Goal: Task Accomplishment & Management: Manage account settings

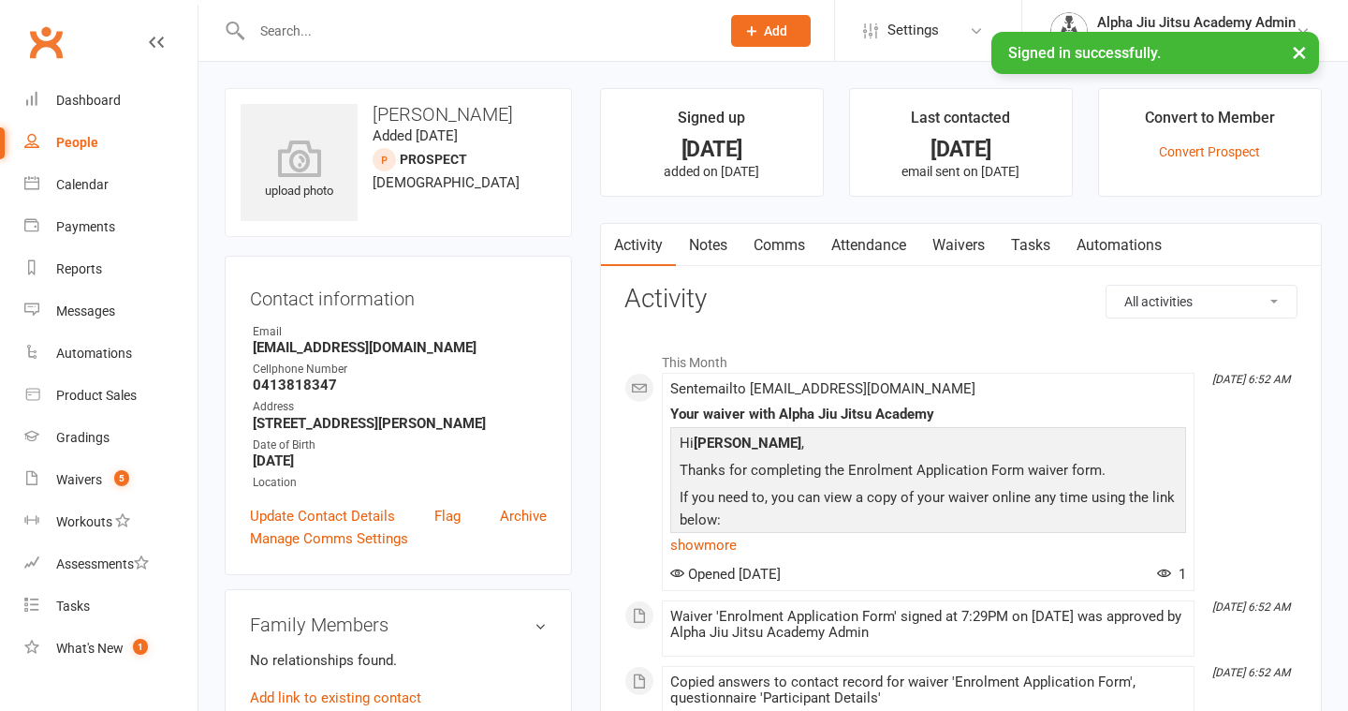
click at [121, 140] on link "People" at bounding box center [110, 143] width 173 height 42
select select "100"
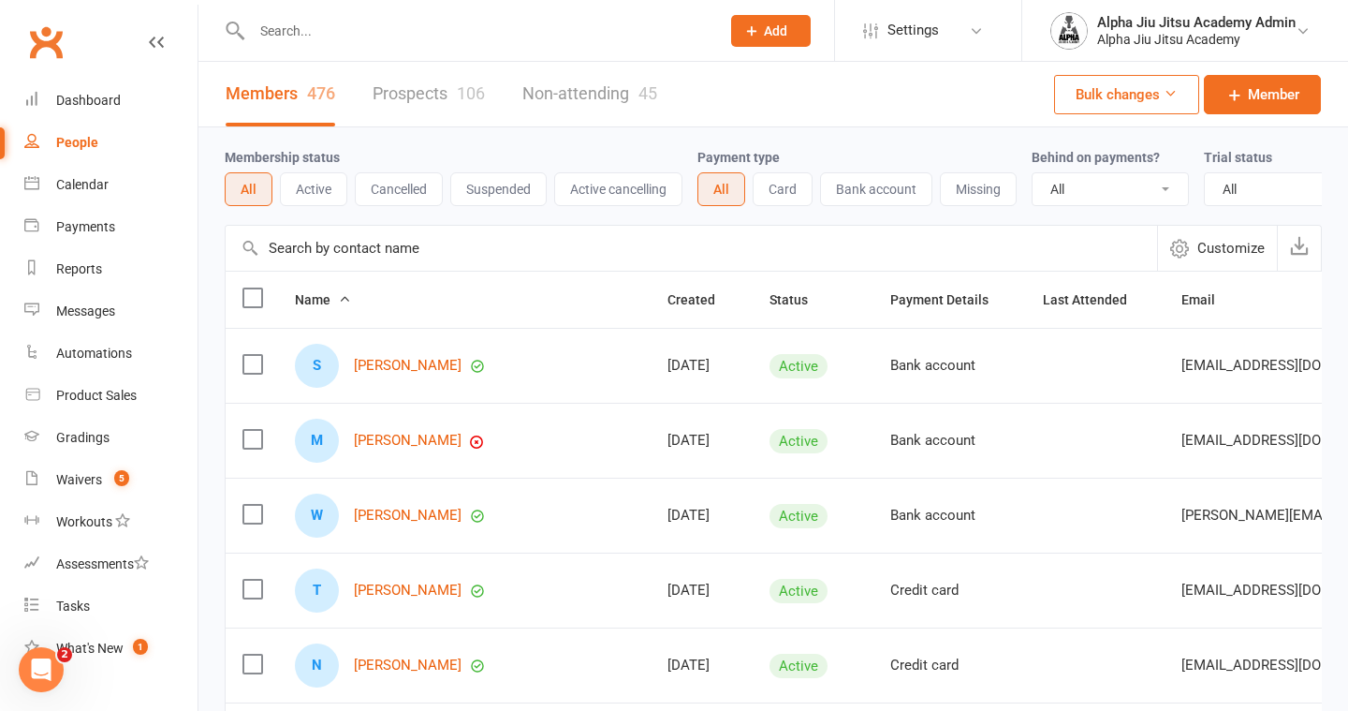
click at [357, 250] on input "text" at bounding box center [691, 248] width 931 height 45
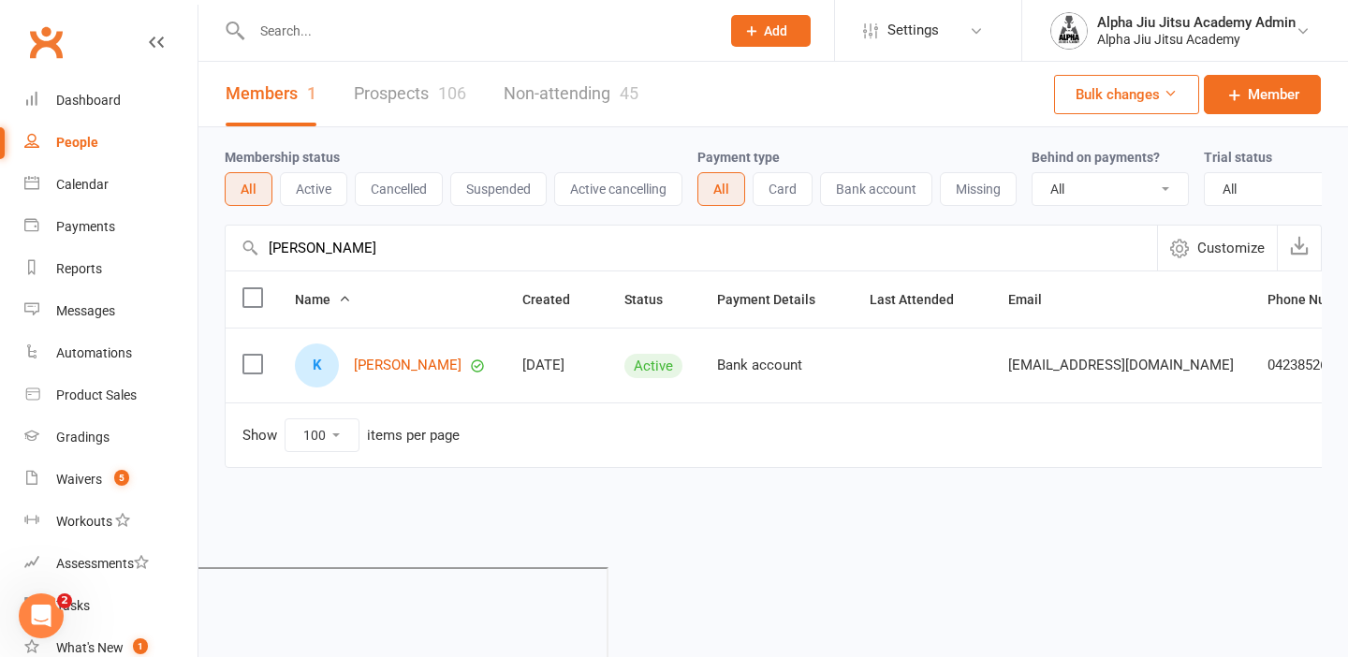
click at [292, 244] on input "[PERSON_NAME]" at bounding box center [691, 248] width 931 height 45
type input "gellen"
click at [367, 372] on link "[PERSON_NAME]" at bounding box center [408, 366] width 108 height 16
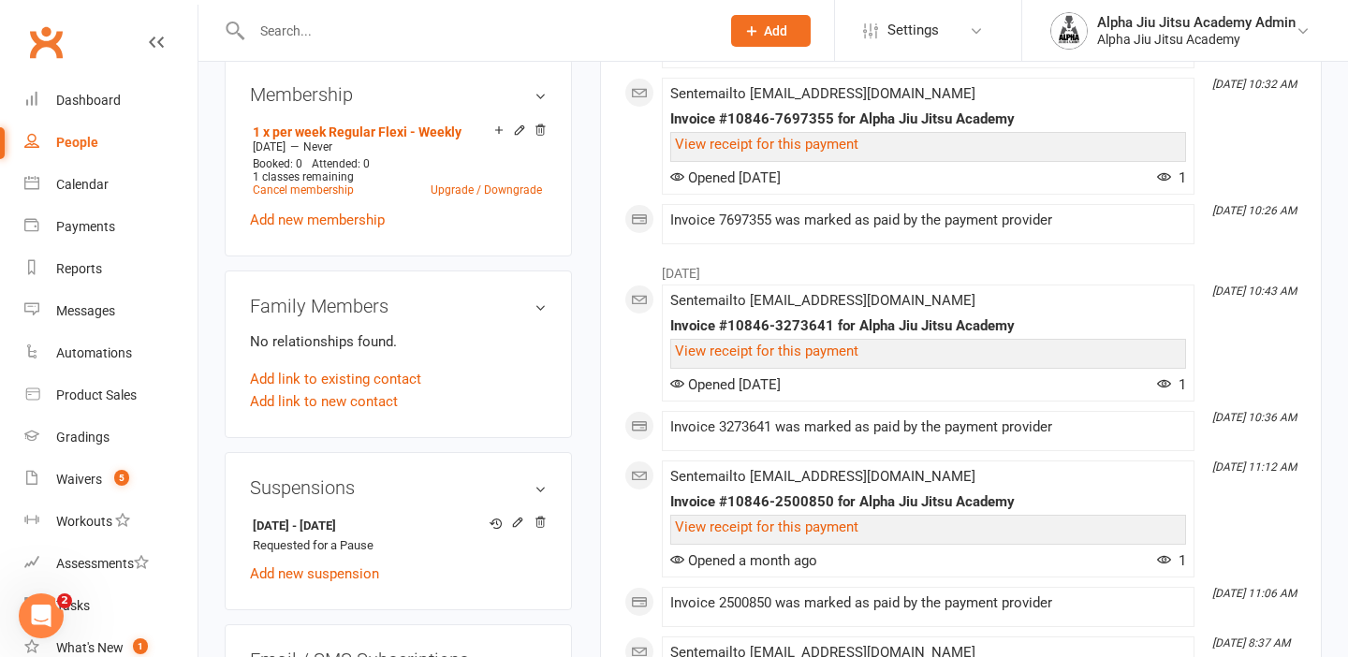
scroll to position [777, 0]
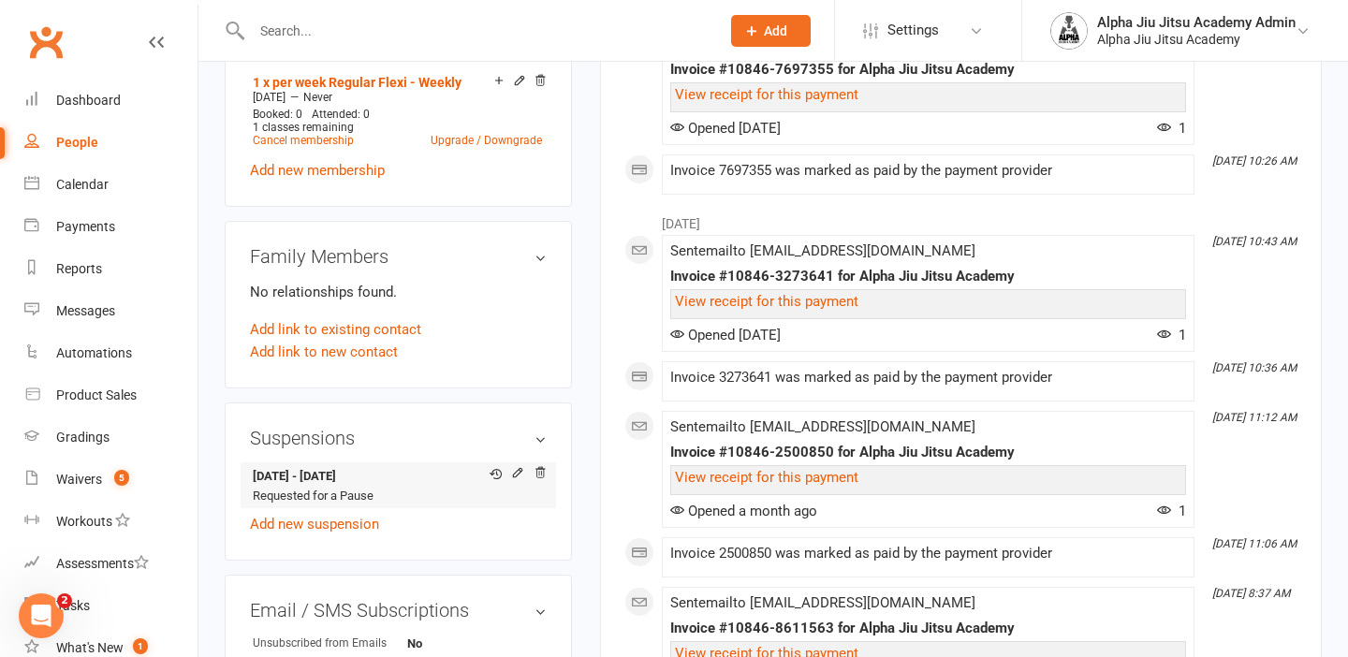
click at [373, 479] on strong "[DATE] - [DATE]" at bounding box center [395, 477] width 285 height 20
click at [512, 471] on icon at bounding box center [517, 472] width 13 height 13
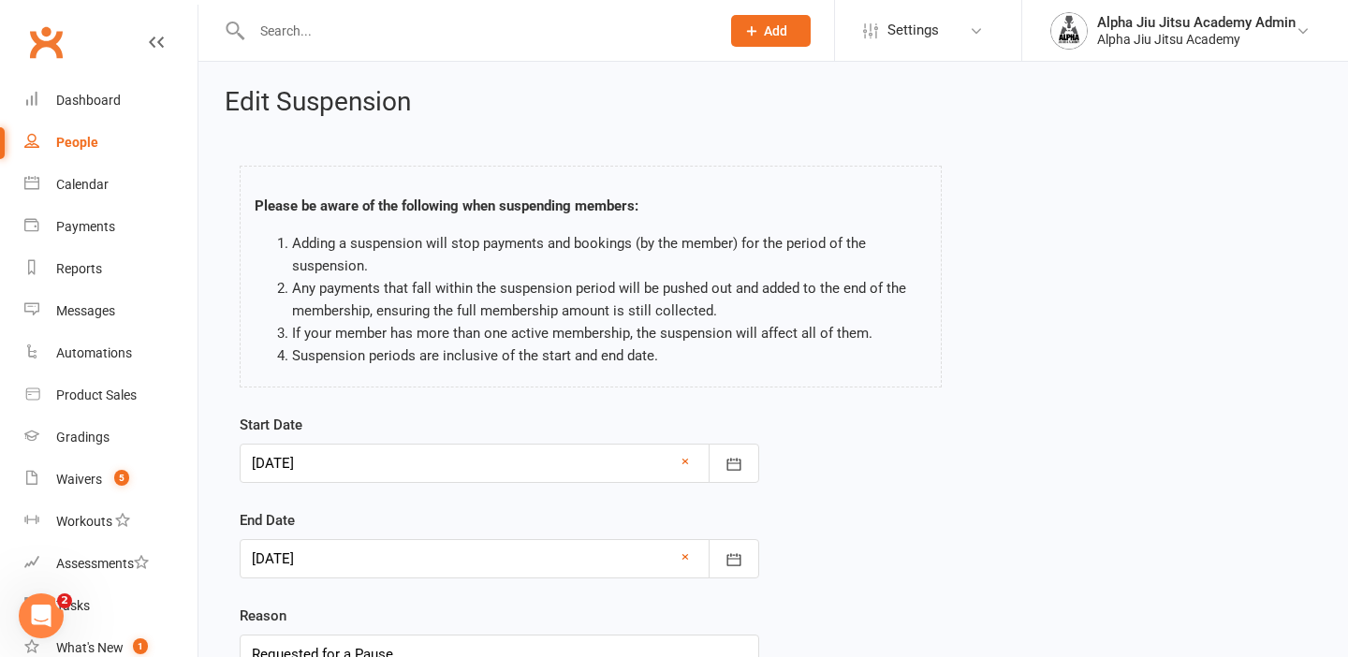
click at [512, 471] on div at bounding box center [500, 463] width 520 height 39
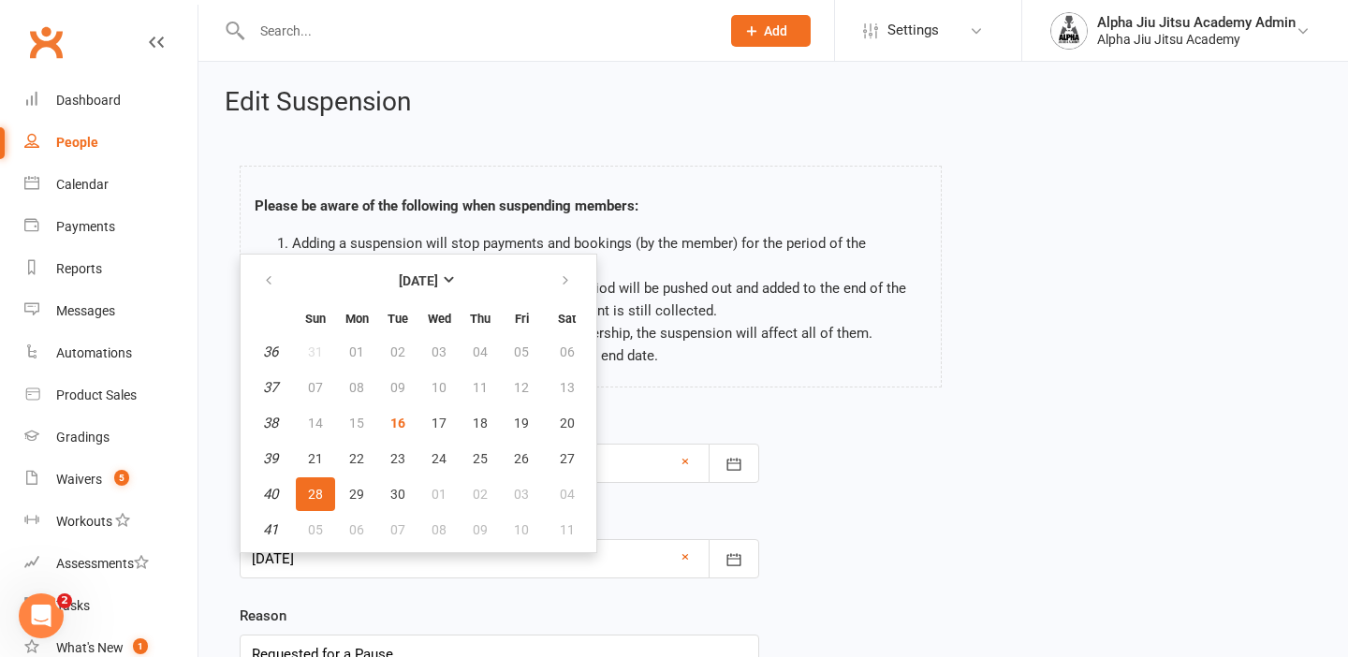
click at [920, 447] on div "Start Date [DATE] [DATE] Sun Mon Tue Wed Thu Fri Sat 36 31 01 02 03 04 05 06 37…" at bounding box center [773, 557] width 1095 height 286
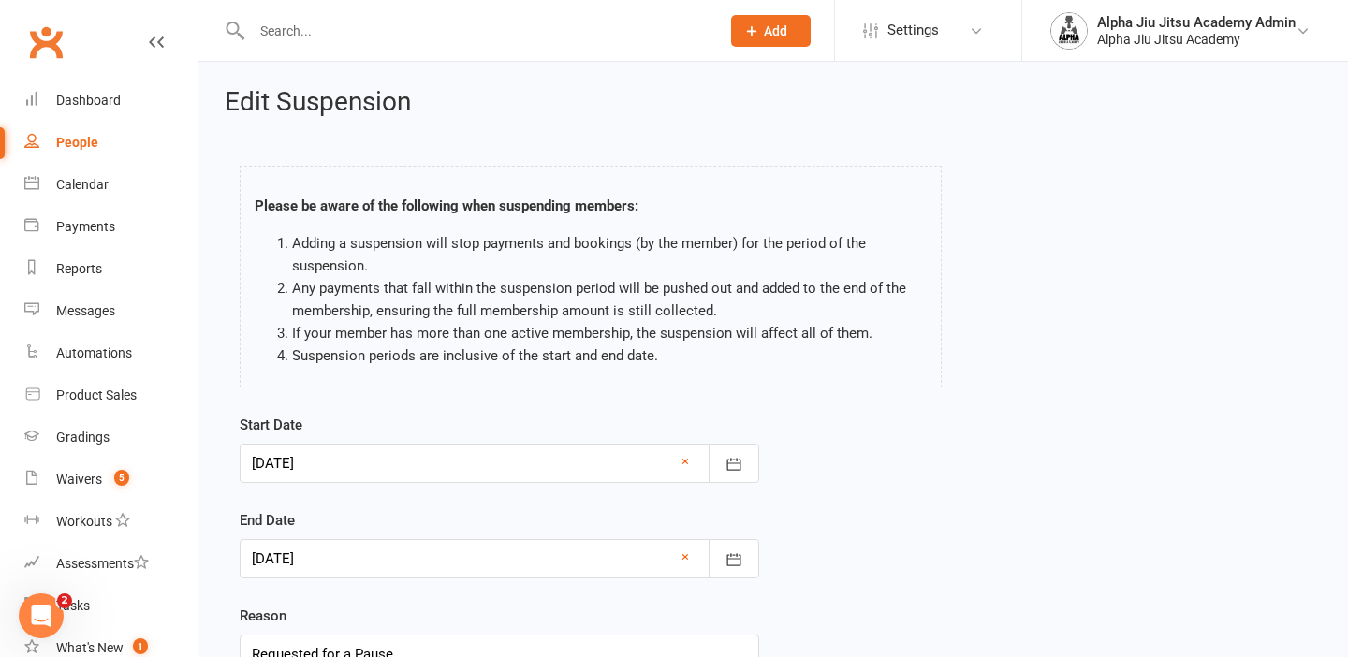
click at [592, 555] on div at bounding box center [500, 558] width 520 height 39
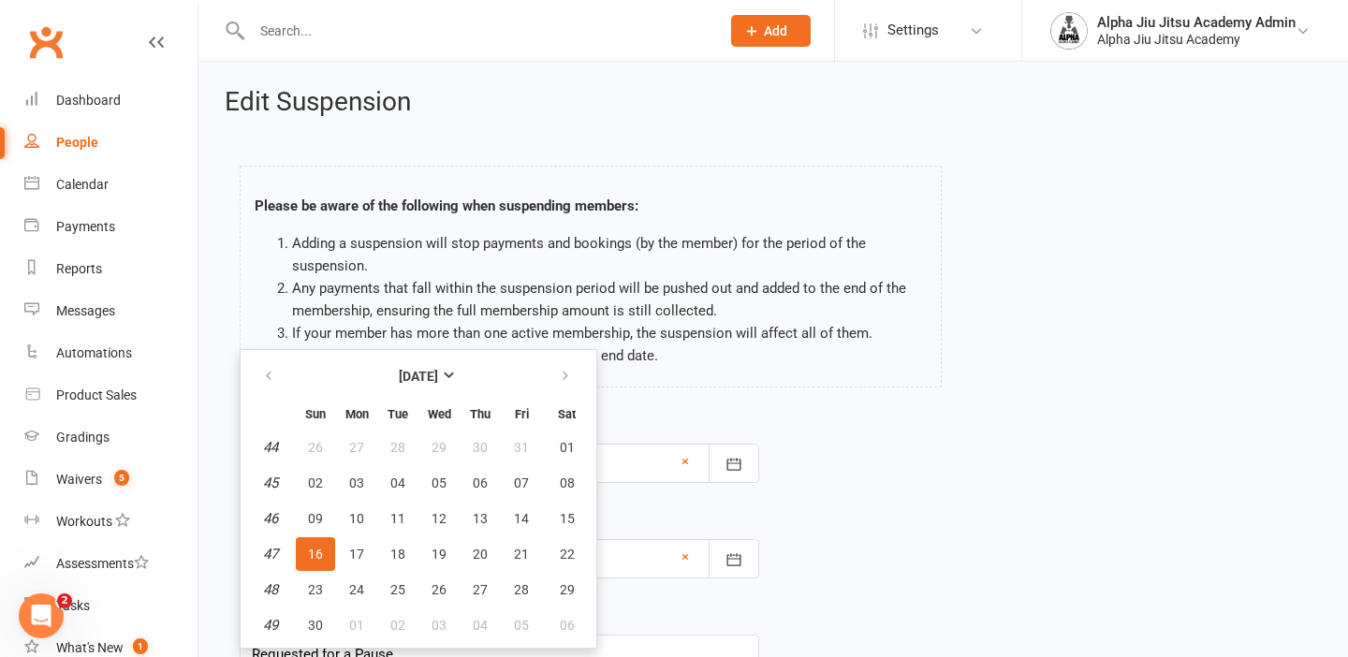
click at [816, 525] on div "Start Date [DATE] [DATE] Sun Mon Tue Wed Thu Fri Sat 36 31 01 02 03 04 05 06 37…" at bounding box center [773, 557] width 1095 height 286
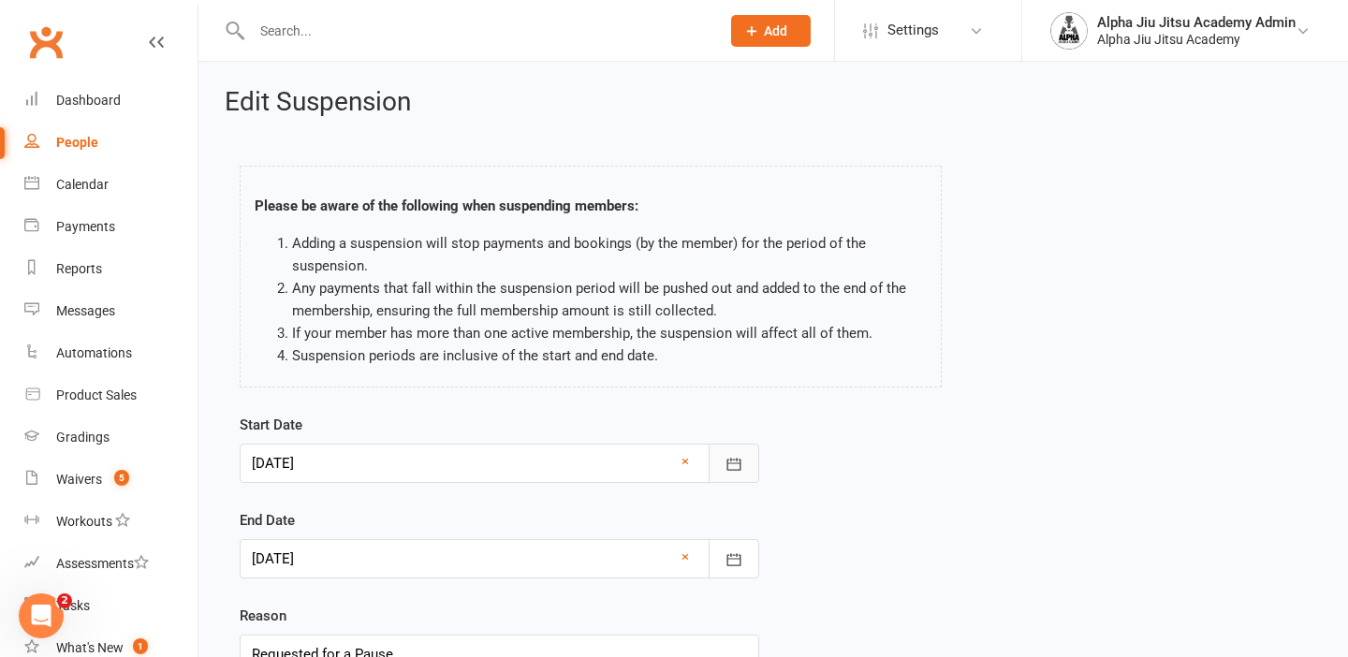
scroll to position [166, 0]
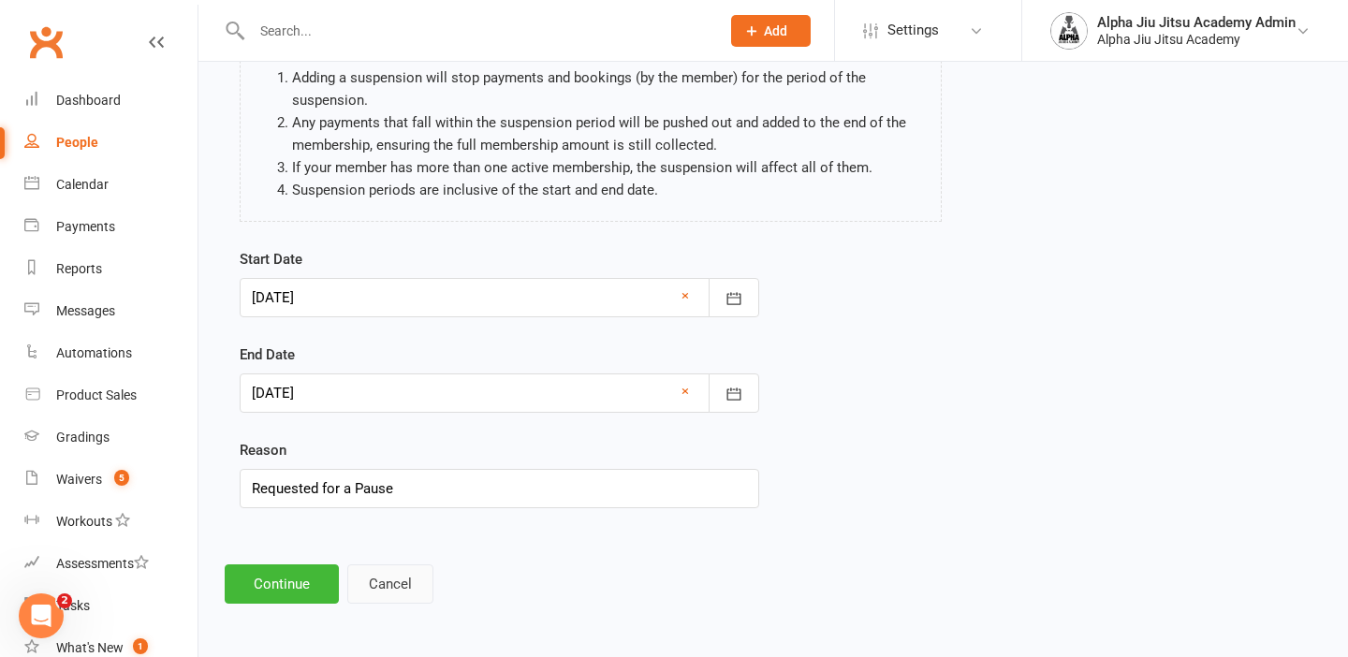
click at [396, 578] on button "Cancel" at bounding box center [390, 583] width 86 height 39
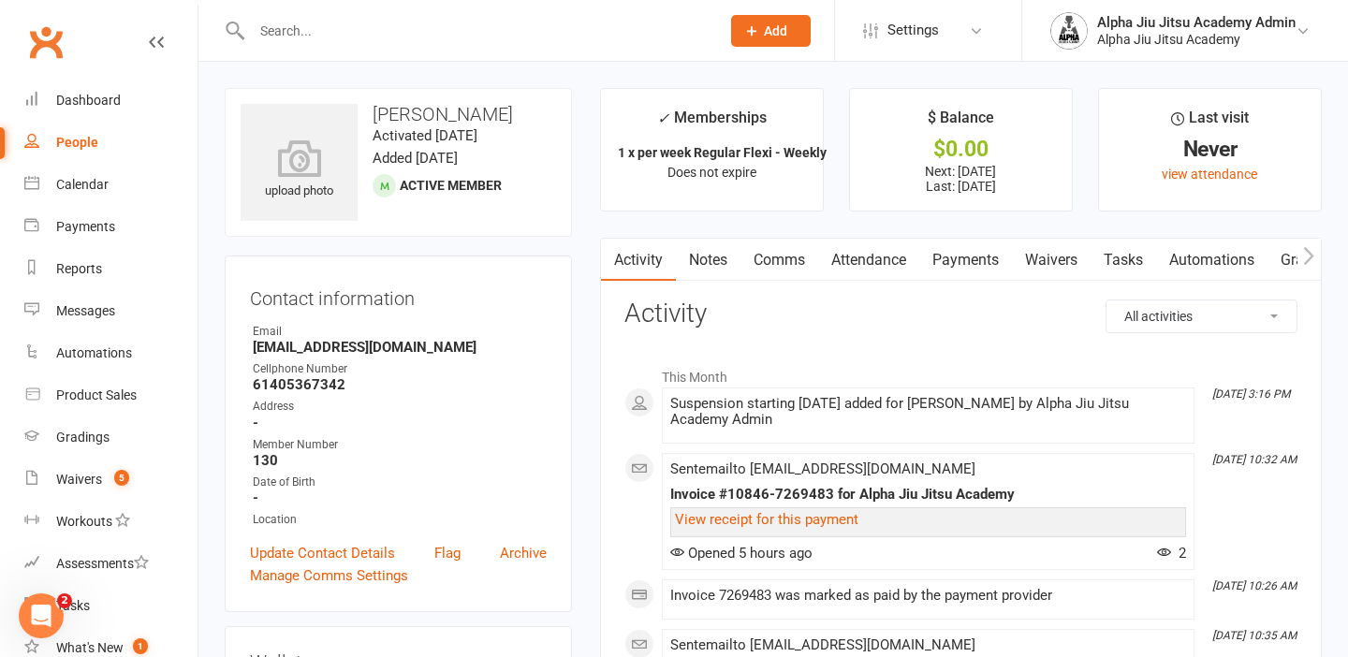
click at [82, 132] on link "People" at bounding box center [110, 143] width 173 height 42
select select "100"
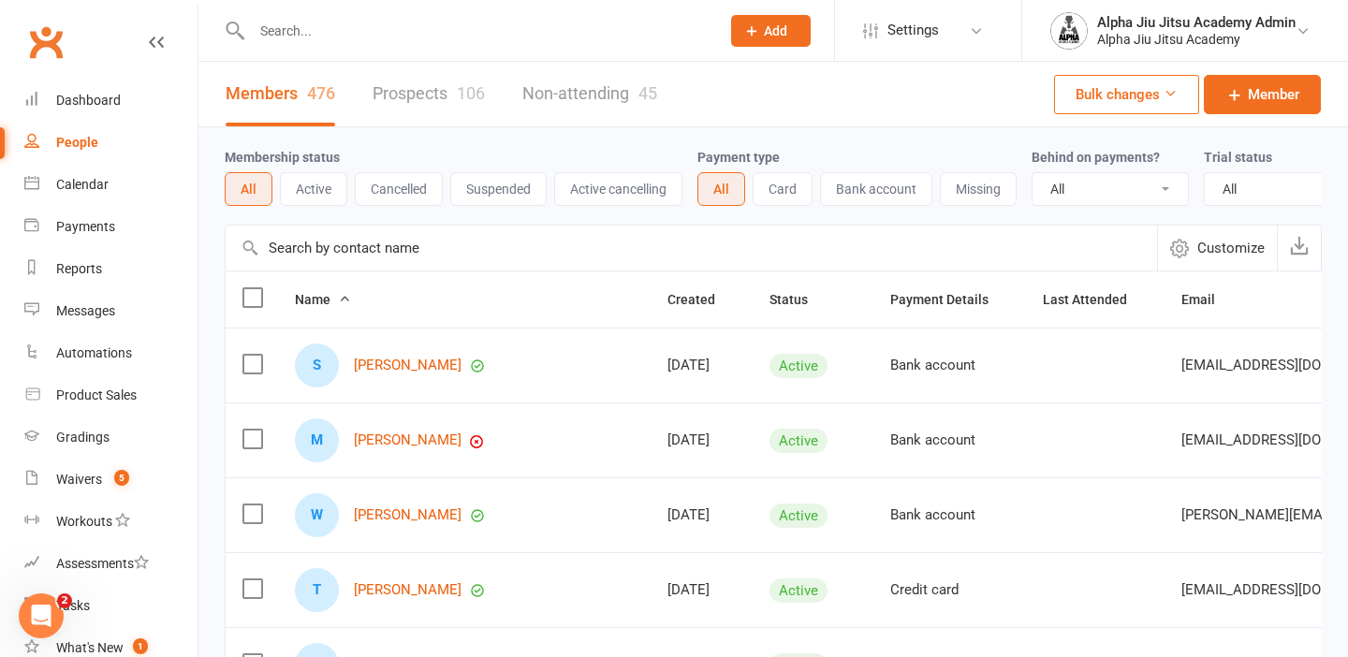
click at [342, 242] on input "text" at bounding box center [691, 248] width 931 height 45
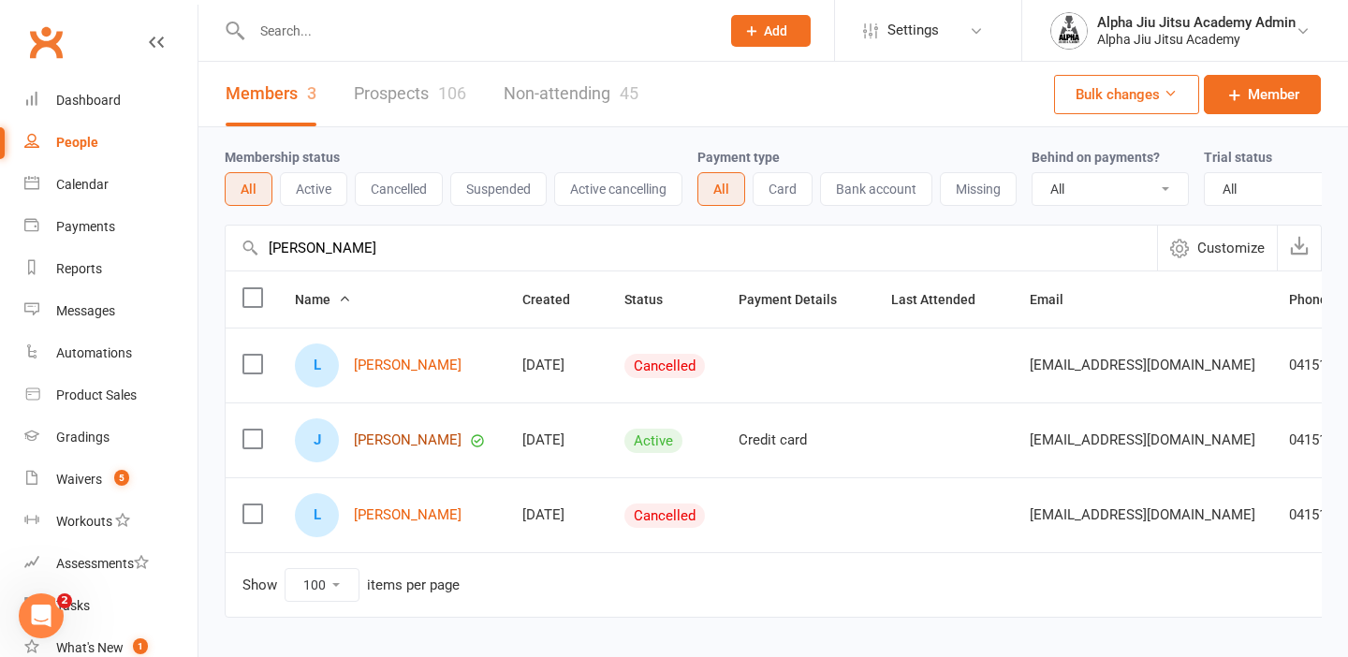
type input "[PERSON_NAME]"
click at [402, 433] on link "[PERSON_NAME]" at bounding box center [408, 440] width 108 height 16
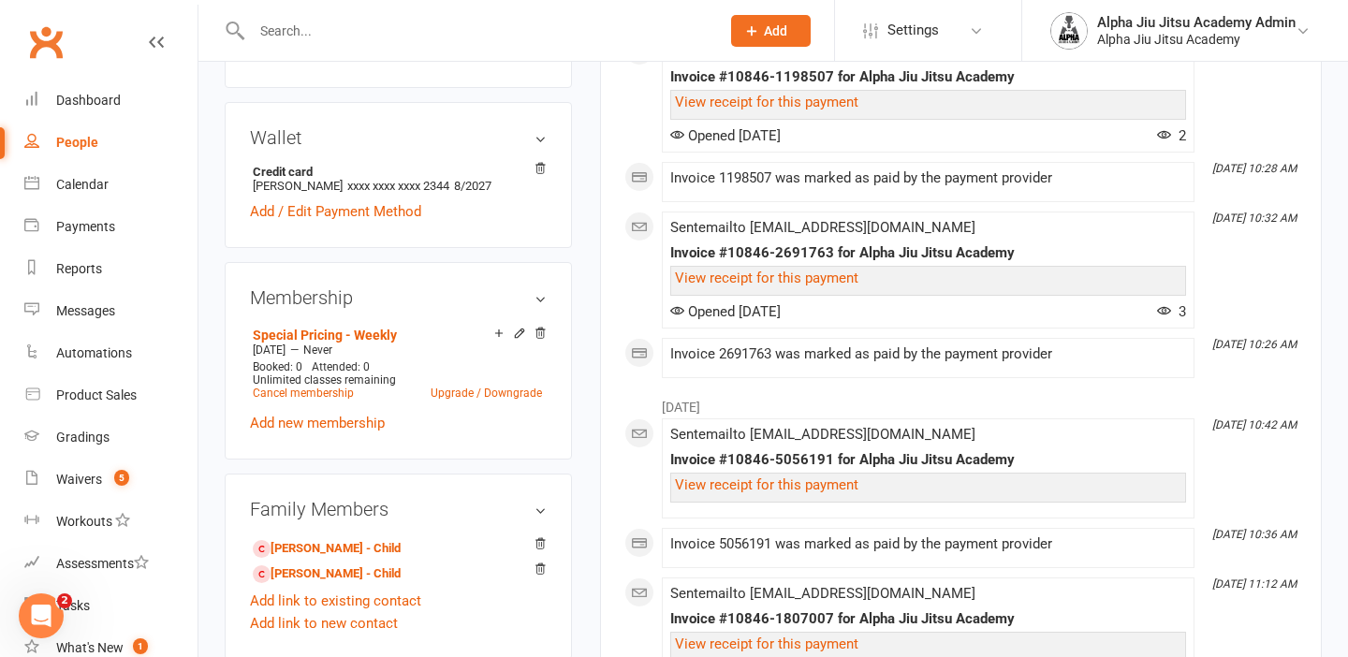
scroll to position [612, 0]
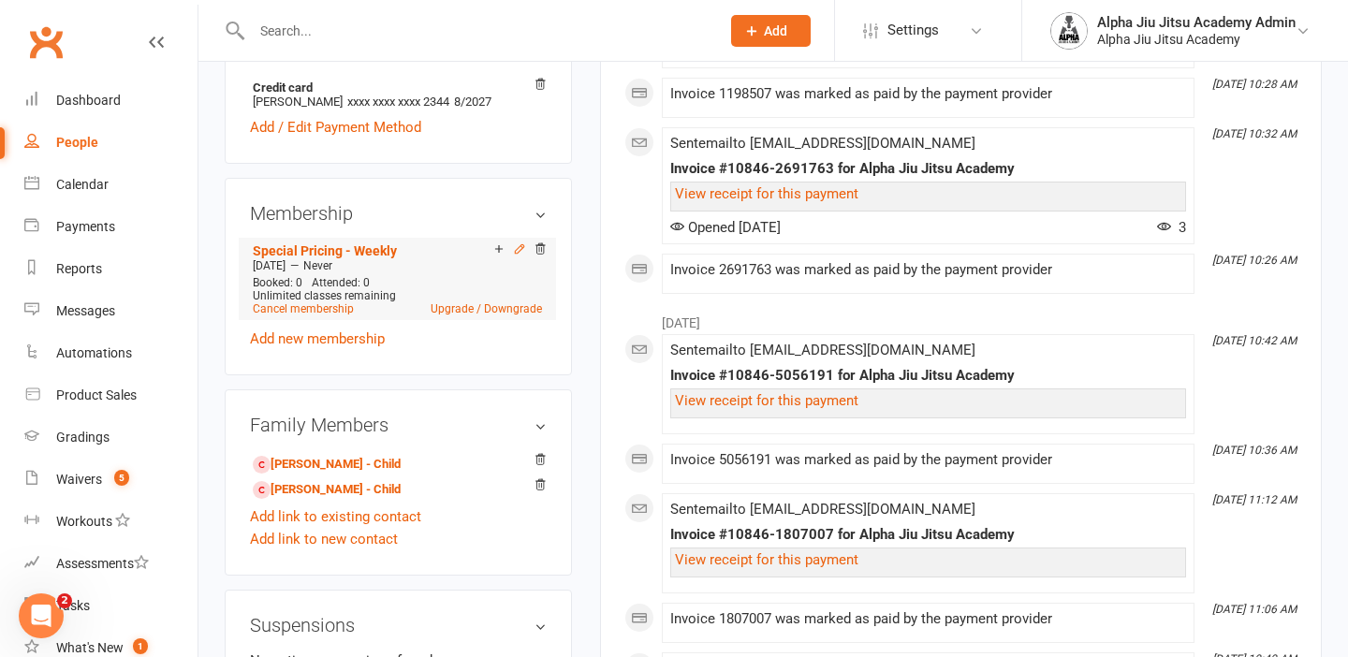
click at [518, 250] on icon at bounding box center [519, 248] width 13 height 13
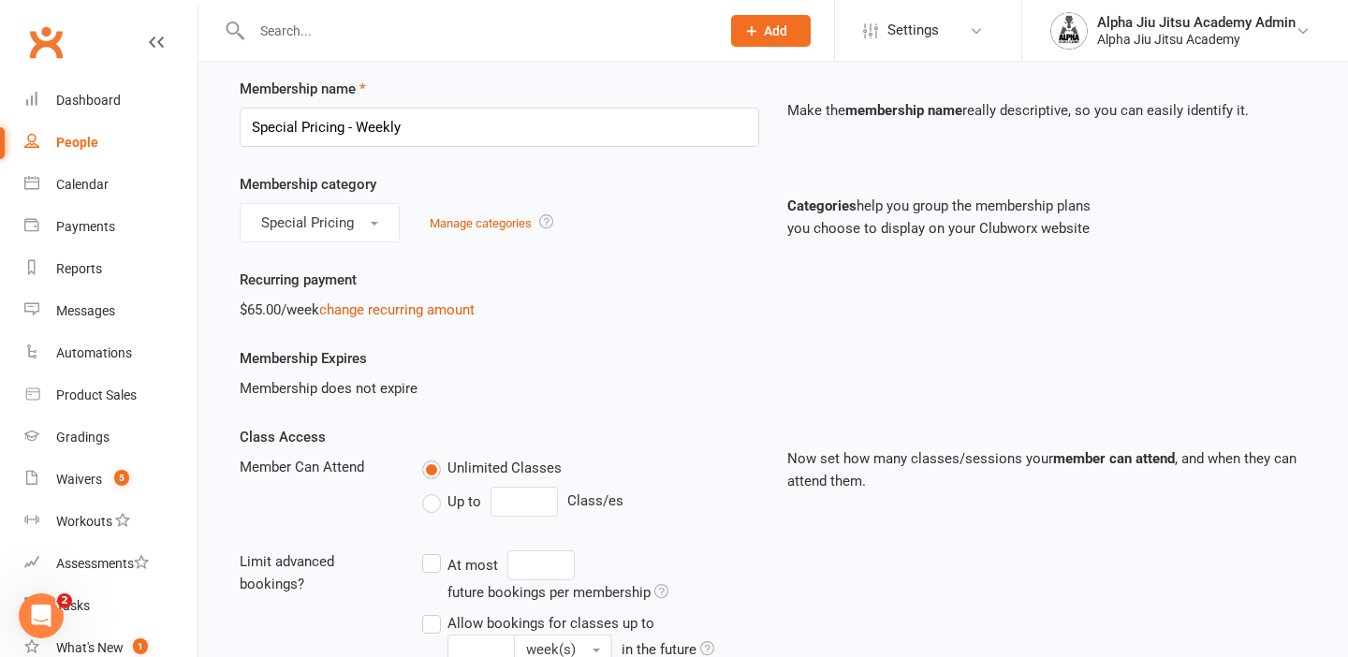
scroll to position [85, 0]
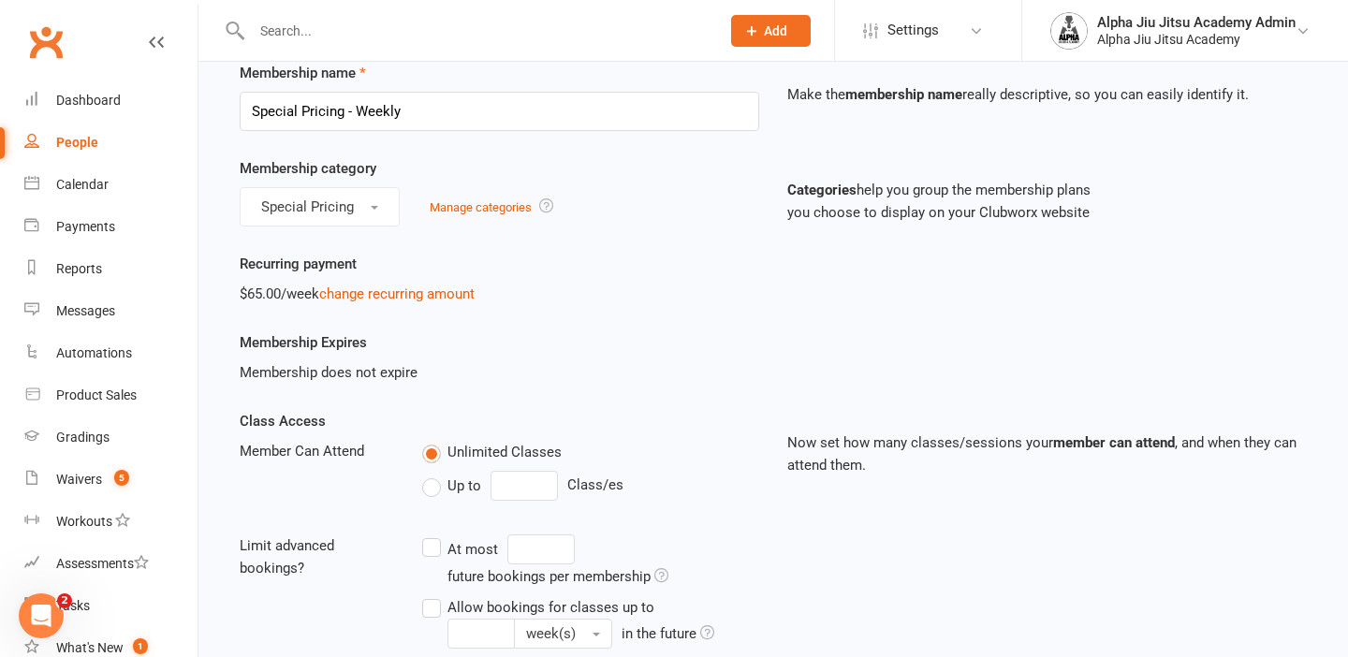
click at [422, 303] on div "$65.00/week change recurring amount" at bounding box center [500, 294] width 520 height 22
click at [425, 292] on link "change recurring amount" at bounding box center [396, 294] width 155 height 17
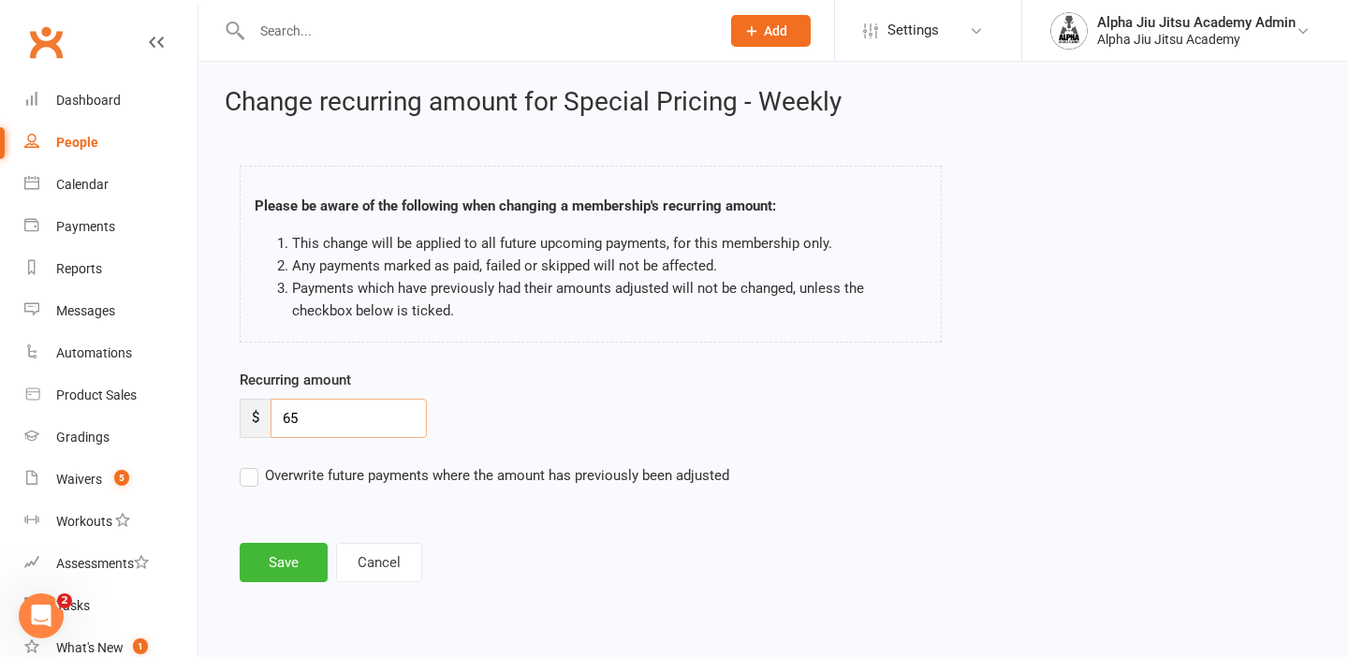
click at [293, 414] on input "65" at bounding box center [349, 418] width 156 height 39
type input "35"
click at [291, 558] on button "Save" at bounding box center [284, 562] width 88 height 39
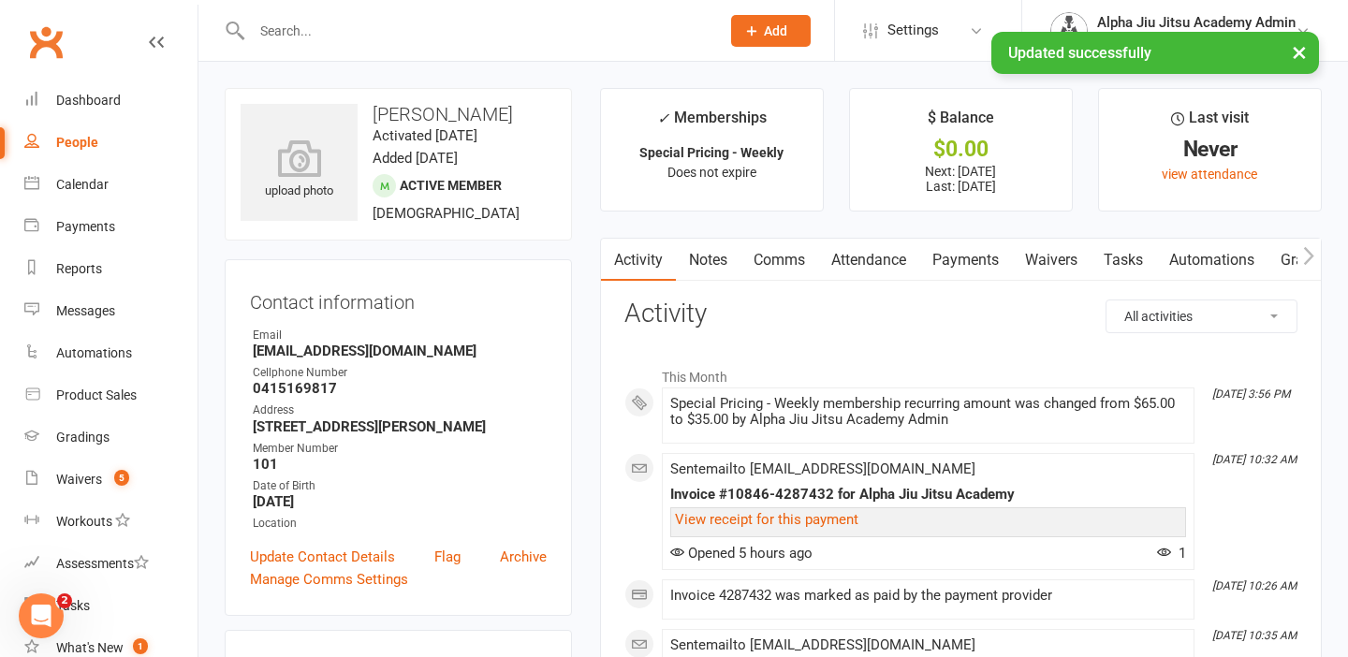
click at [57, 137] on div "People" at bounding box center [77, 142] width 42 height 15
select select "100"
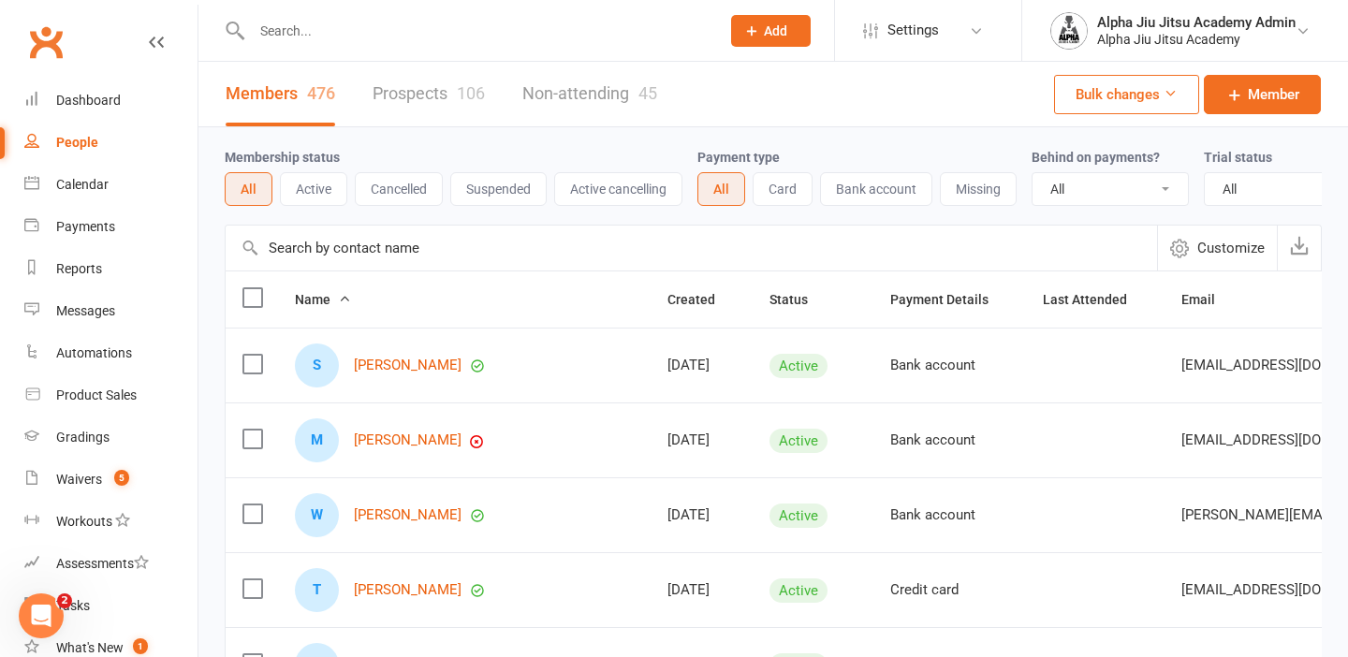
click at [353, 228] on input "text" at bounding box center [691, 248] width 931 height 45
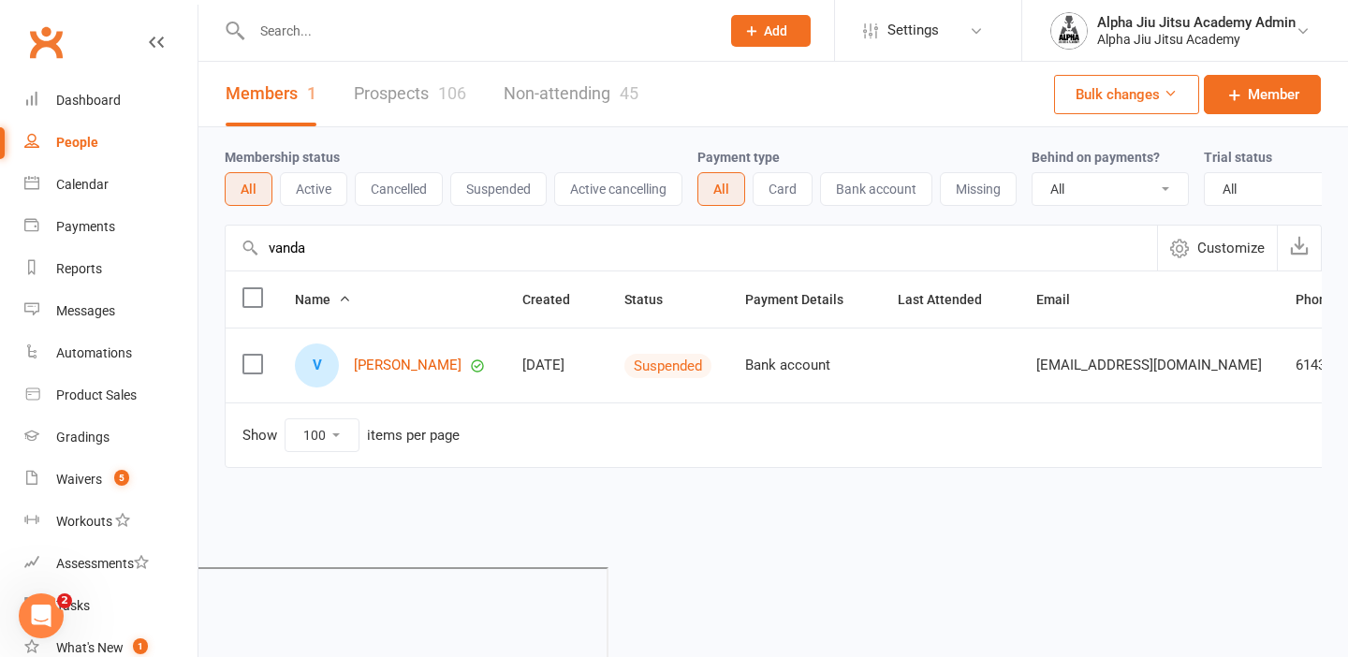
click at [297, 251] on input "vanda" at bounding box center [691, 248] width 931 height 45
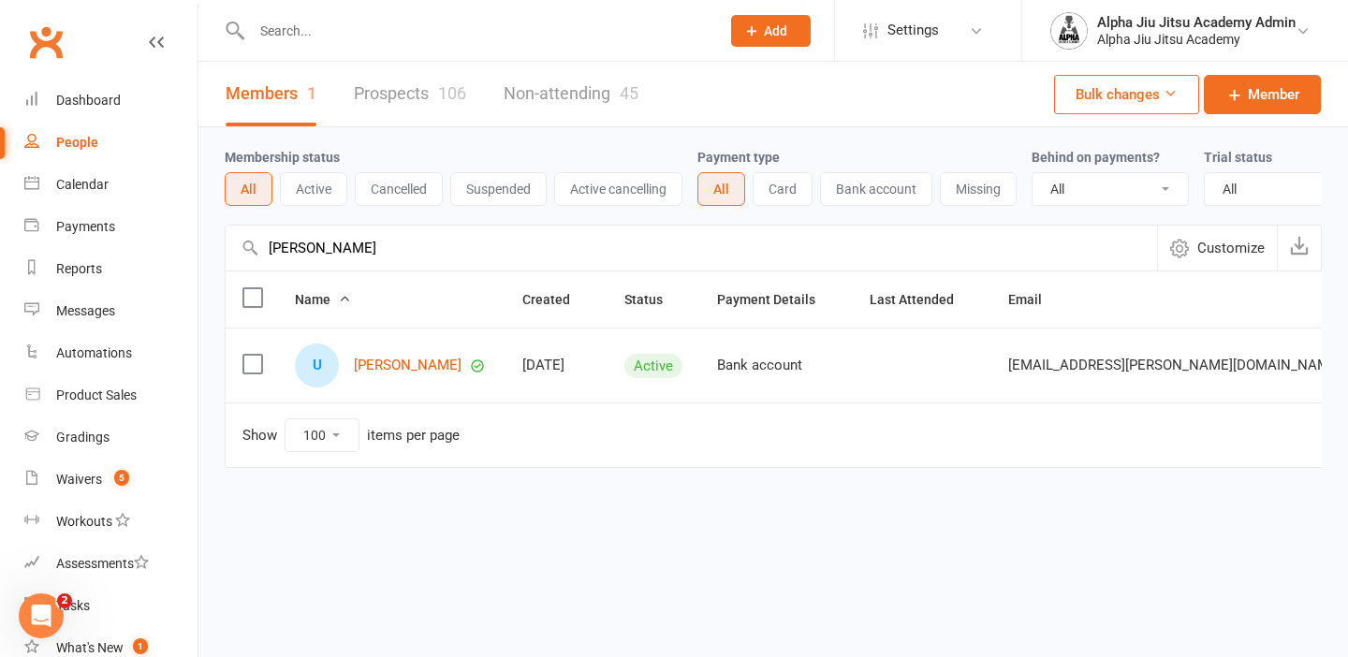
type input "[PERSON_NAME]"
